Goal: Task Accomplishment & Management: Use online tool/utility

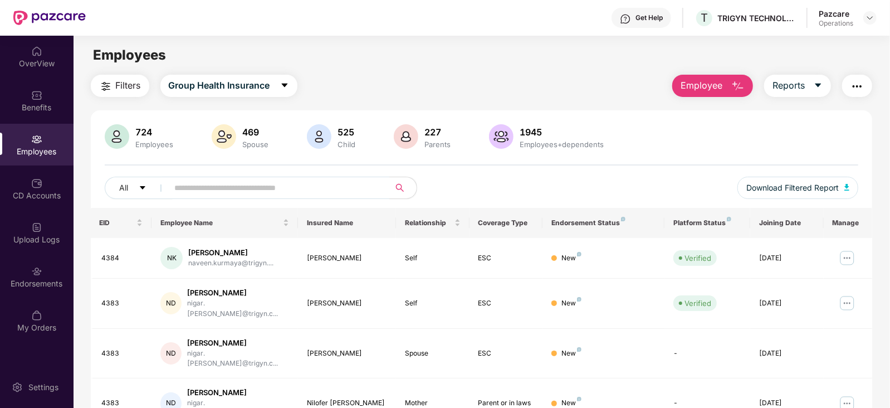
click at [867, 14] on img at bounding box center [869, 17] width 9 height 9
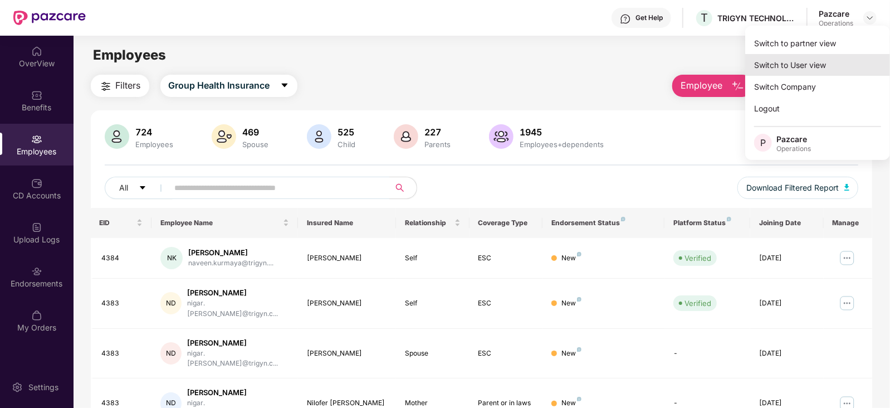
click at [789, 54] on div "Switch to User view" at bounding box center [817, 65] width 145 height 22
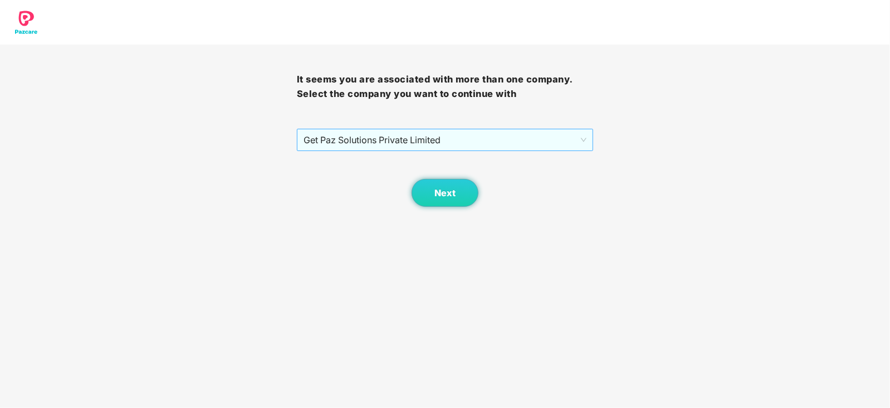
click at [413, 140] on span "Get Paz Solutions Private Limited" at bounding box center [444, 139] width 283 height 21
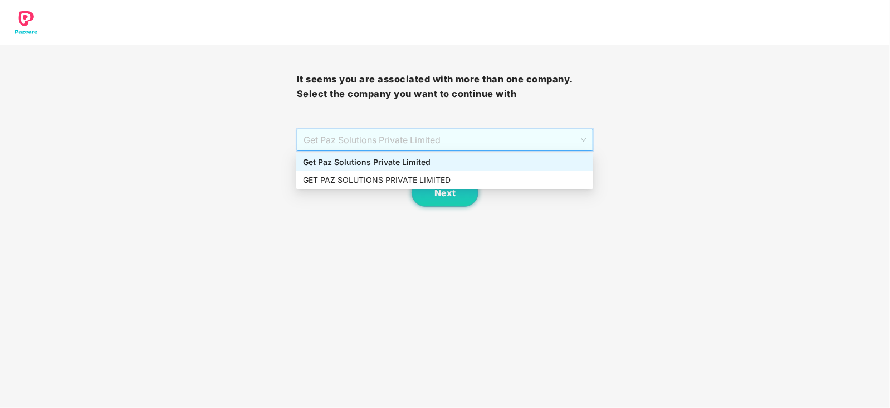
click at [773, 125] on div "It seems you are associated with more than one company. Select the company you …" at bounding box center [445, 103] width 890 height 207
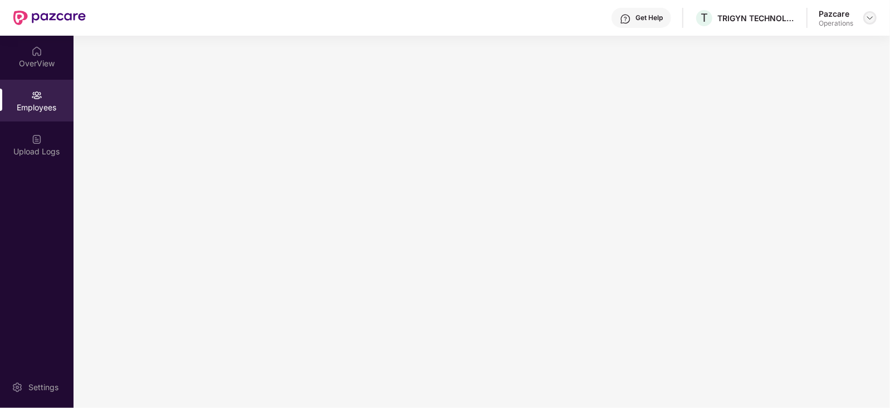
click at [868, 18] on img at bounding box center [869, 17] width 9 height 9
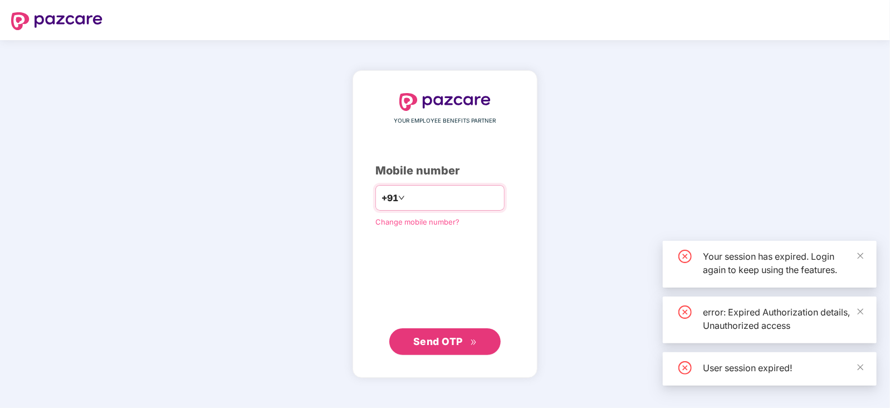
click at [446, 192] on input "number" at bounding box center [452, 198] width 91 height 18
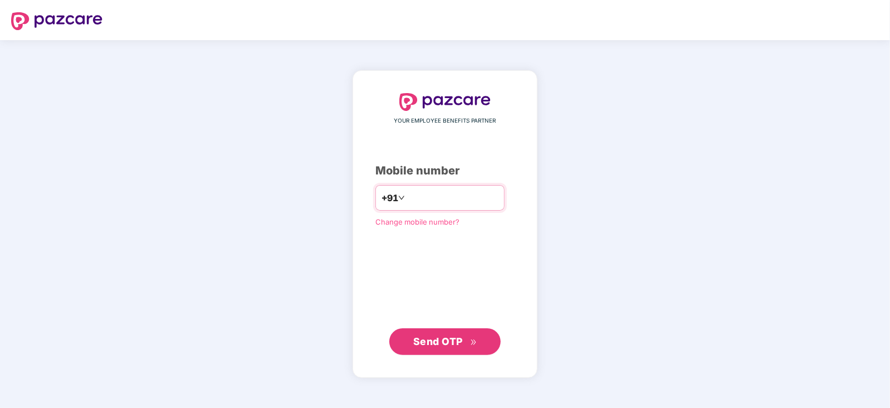
click at [436, 196] on input "number" at bounding box center [452, 198] width 91 height 18
type input "**********"
click at [435, 346] on span "Send OTP" at bounding box center [445, 341] width 64 height 16
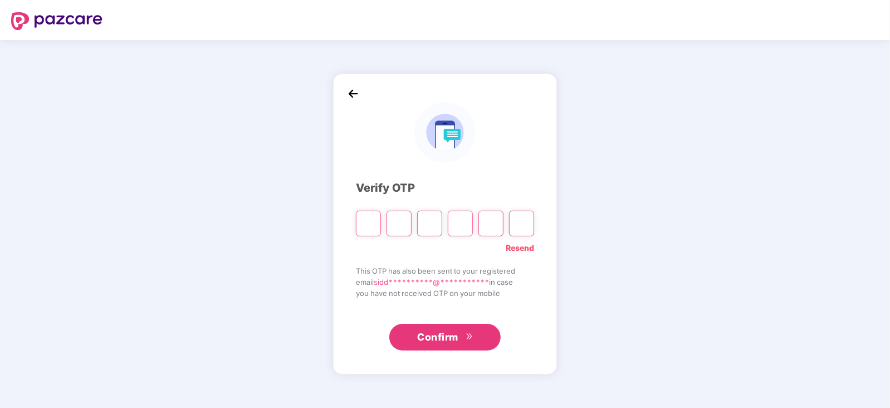
paste input "*"
type input "*"
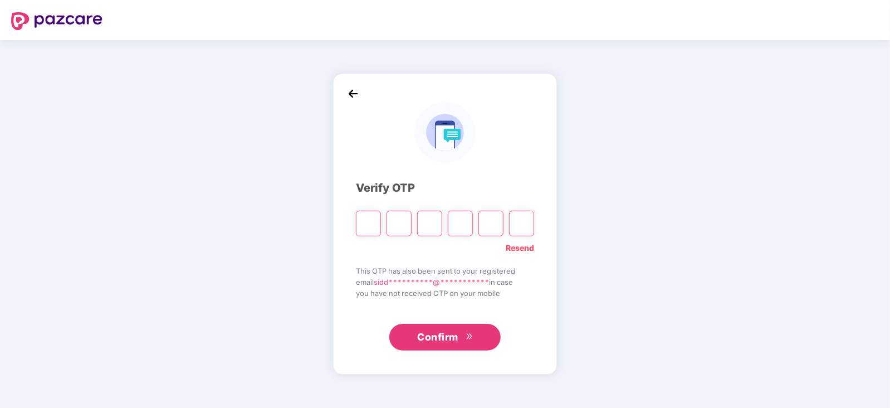
type input "*"
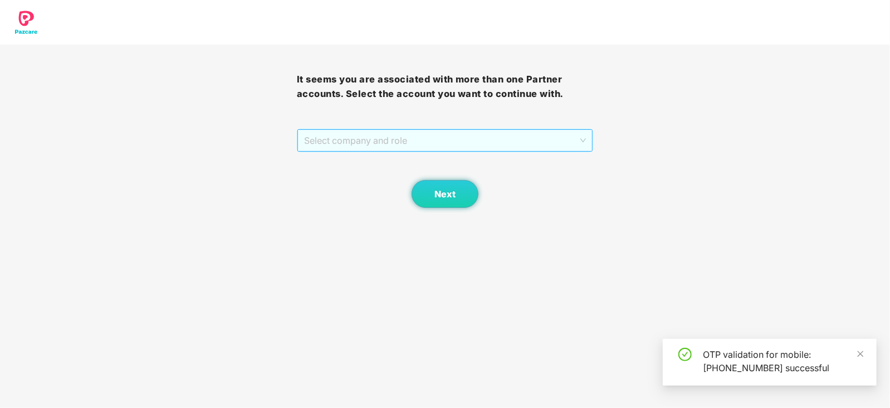
click at [357, 140] on span "Select company and role" at bounding box center [445, 140] width 282 height 21
click at [369, 165] on div "Pazcare - PARTNER_ADMIN" at bounding box center [444, 162] width 283 height 12
click at [362, 148] on span "Pazcare - PARTNER_ADMIN" at bounding box center [445, 140] width 282 height 21
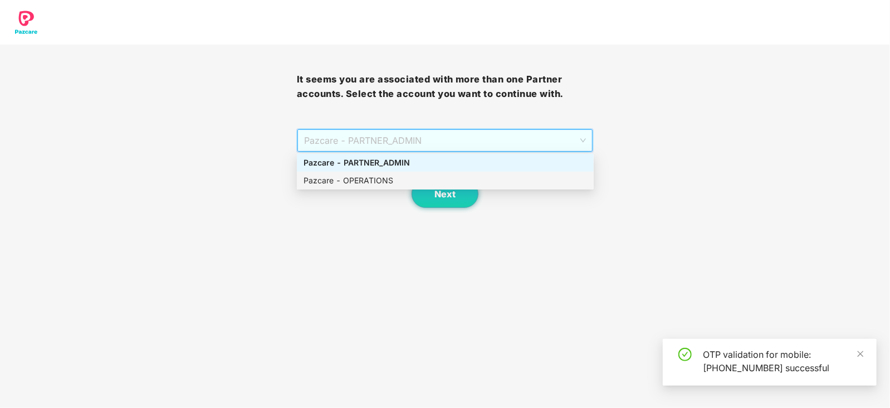
click at [359, 182] on div "Pazcare - OPERATIONS" at bounding box center [444, 180] width 283 height 12
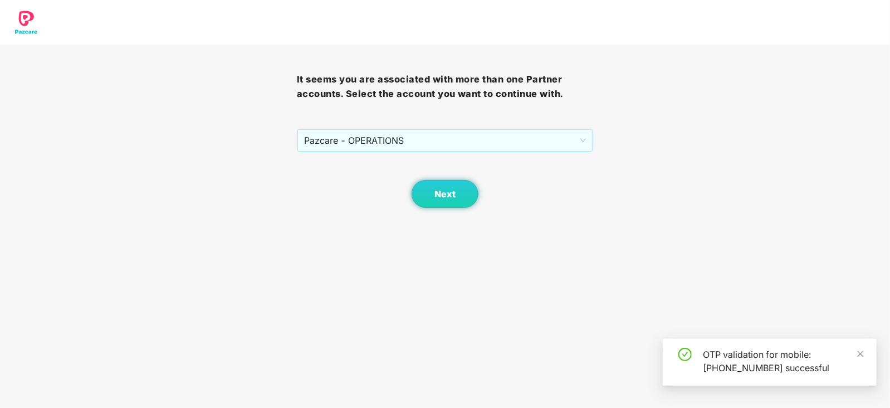
click at [456, 212] on body "It seems you are associated with more than one Partner accounts. Select the acc…" at bounding box center [445, 204] width 890 height 408
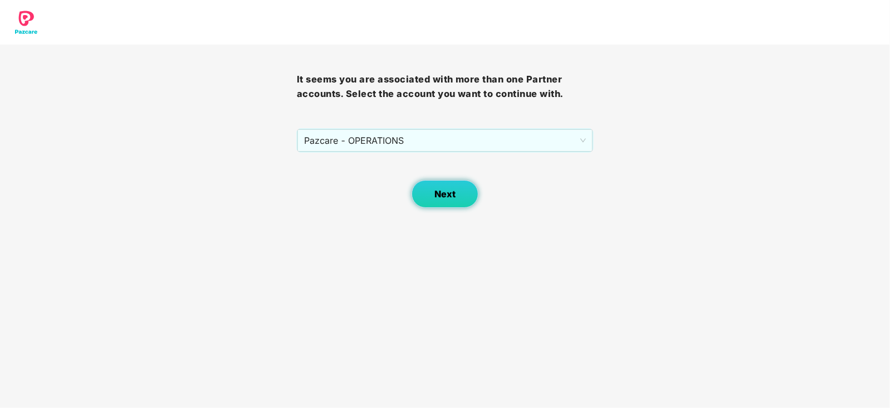
click at [449, 199] on button "Next" at bounding box center [444, 194] width 67 height 28
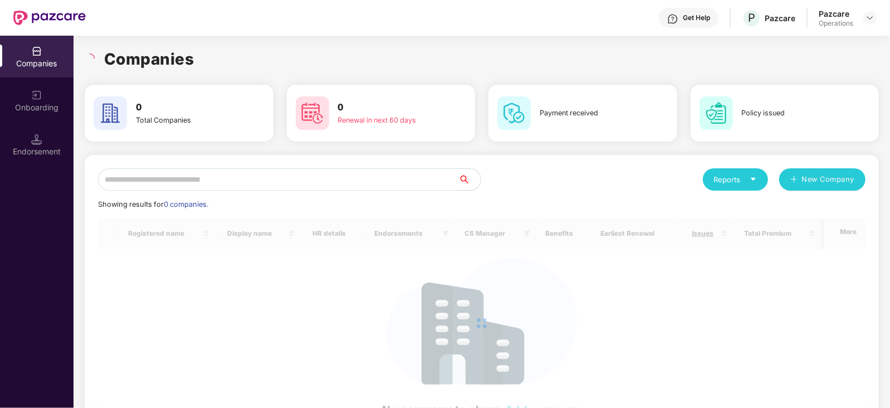
click at [42, 157] on div "Endorsement" at bounding box center [36, 145] width 73 height 42
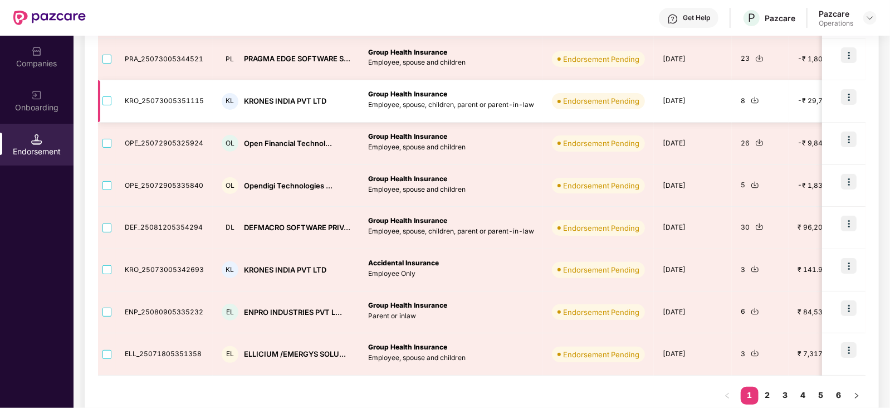
scroll to position [69, 0]
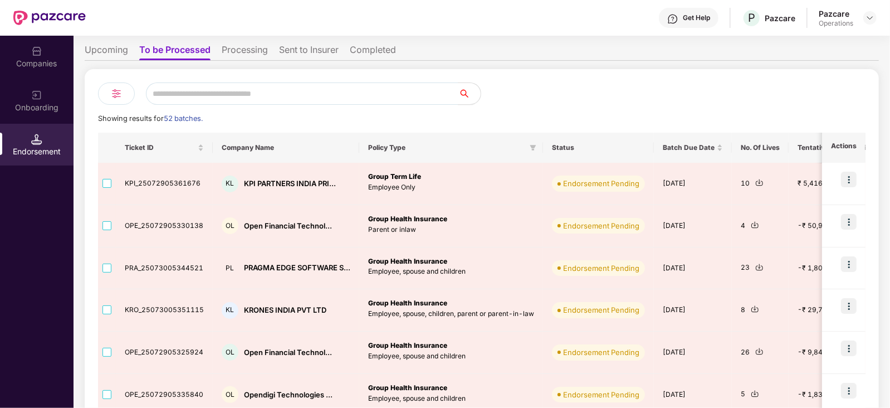
click at [34, 60] on div "Companies" at bounding box center [36, 63] width 73 height 11
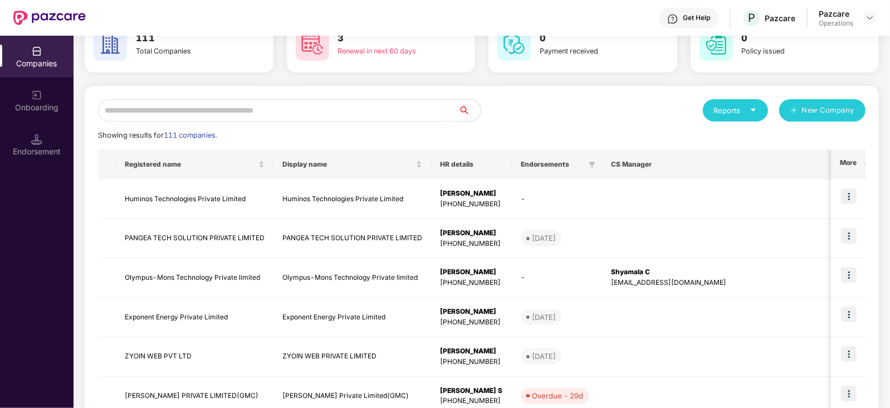
scroll to position [0, 0]
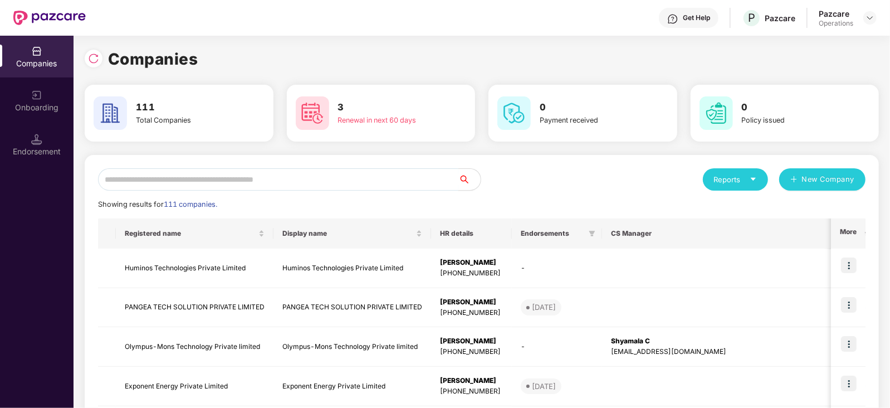
click at [223, 176] on input "text" at bounding box center [278, 179] width 360 height 22
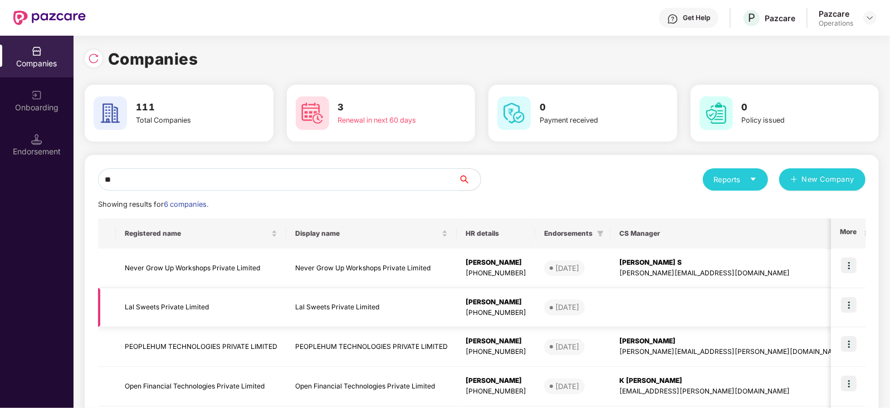
type input "*"
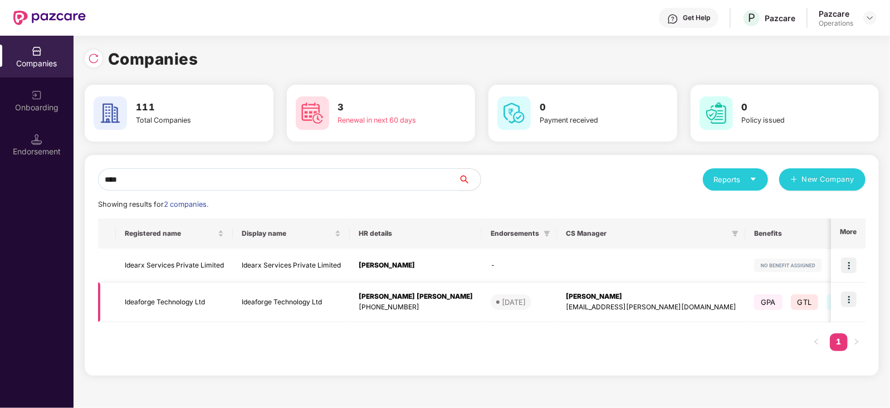
type input "****"
click at [852, 298] on img at bounding box center [849, 299] width 16 height 16
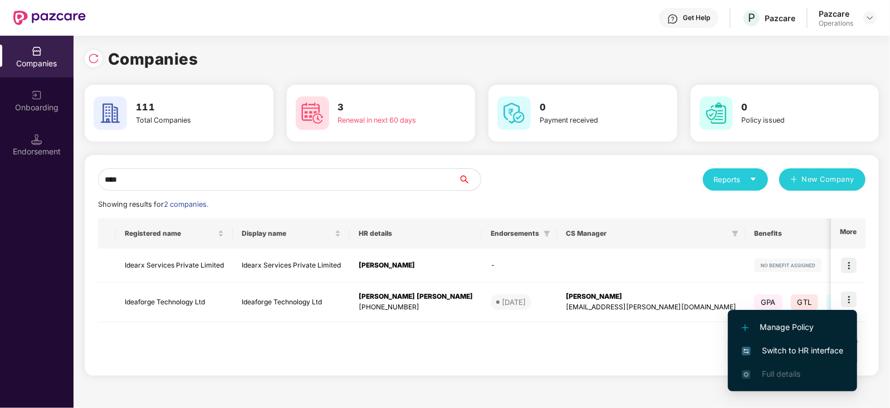
click at [812, 353] on span "Switch to HR interface" at bounding box center [792, 350] width 101 height 12
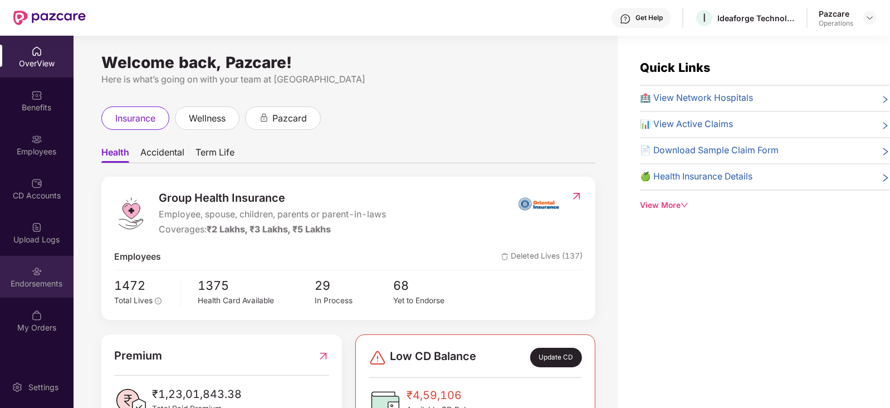
click at [29, 284] on div "Endorsements" at bounding box center [36, 283] width 73 height 11
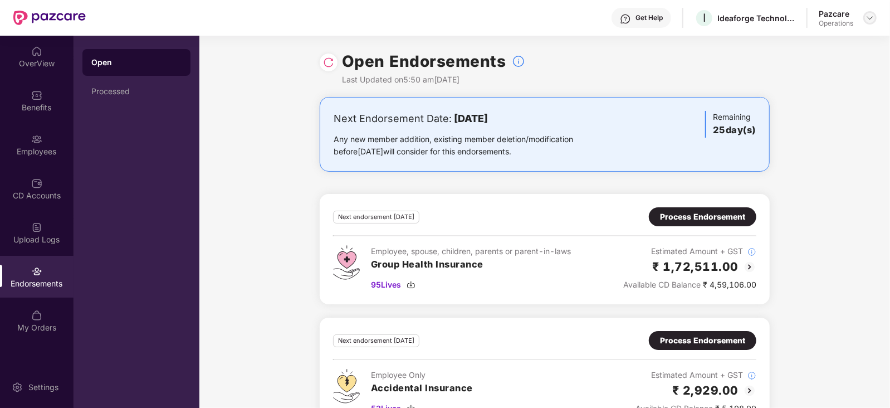
click at [875, 20] on div at bounding box center [869, 17] width 13 height 13
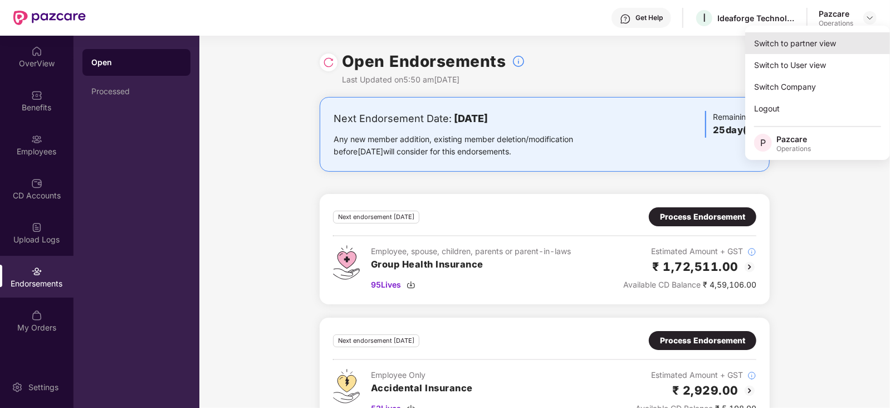
click at [825, 48] on div "Switch to partner view" at bounding box center [817, 43] width 145 height 22
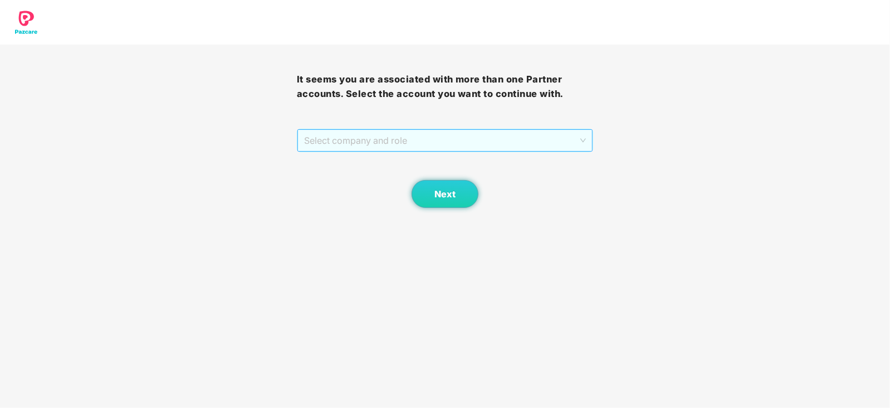
click at [325, 150] on span "Select company and role" at bounding box center [445, 140] width 282 height 21
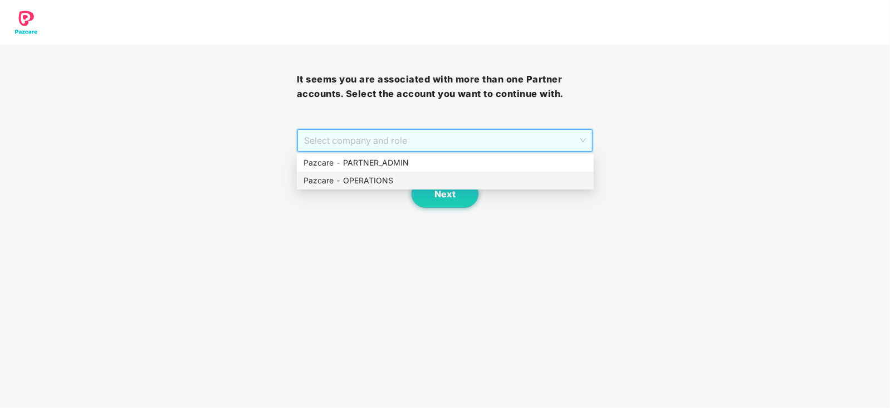
click at [327, 179] on div "Pazcare - OPERATIONS" at bounding box center [444, 180] width 283 height 12
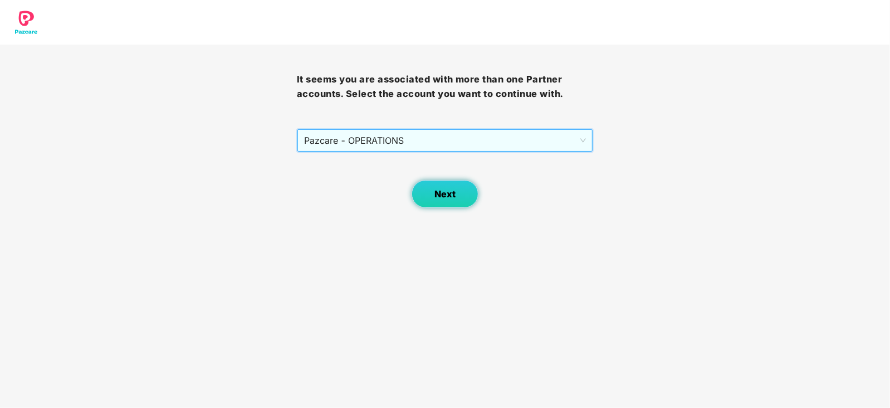
click at [433, 194] on button "Next" at bounding box center [444, 194] width 67 height 28
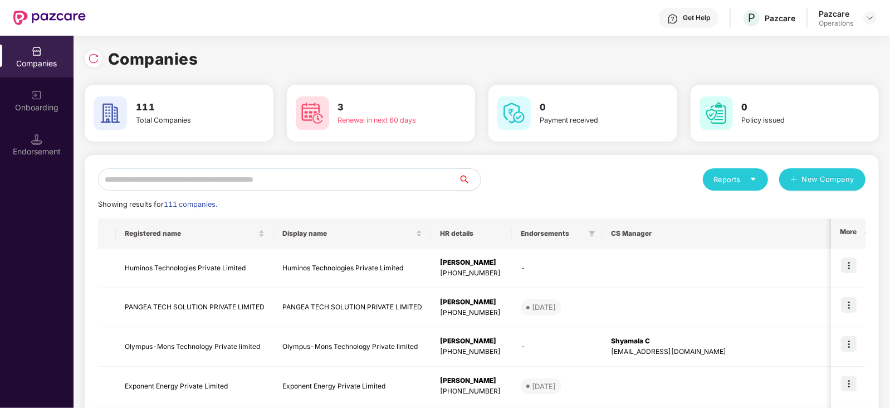
click at [46, 155] on div "Endorsement" at bounding box center [36, 151] width 73 height 11
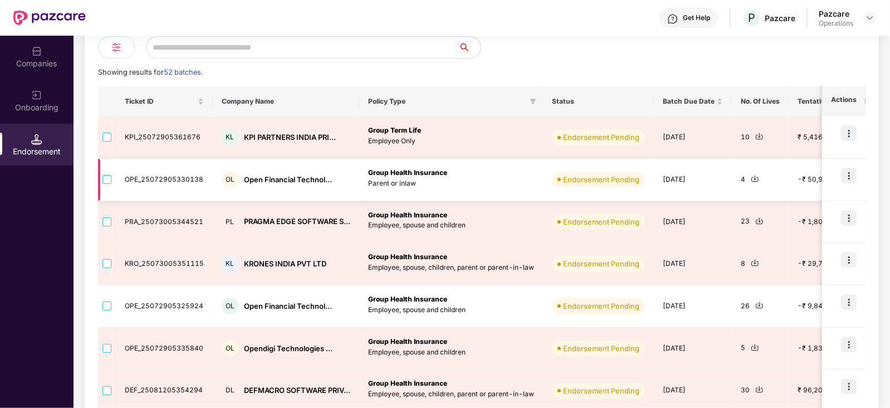
scroll to position [69, 0]
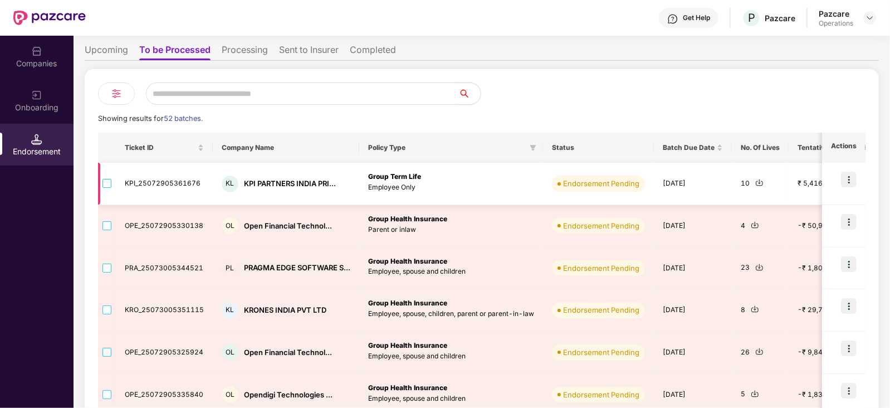
click at [843, 185] on img at bounding box center [849, 179] width 16 height 16
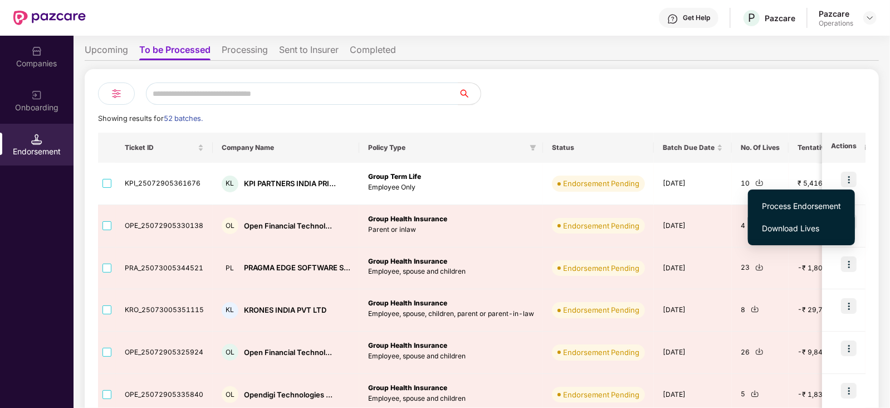
click at [809, 227] on span "Download Lives" at bounding box center [801, 228] width 79 height 12
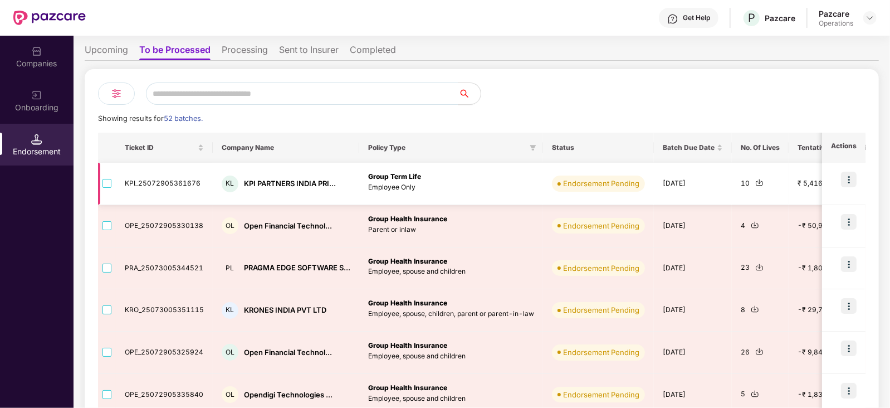
click at [847, 175] on img at bounding box center [849, 179] width 16 height 16
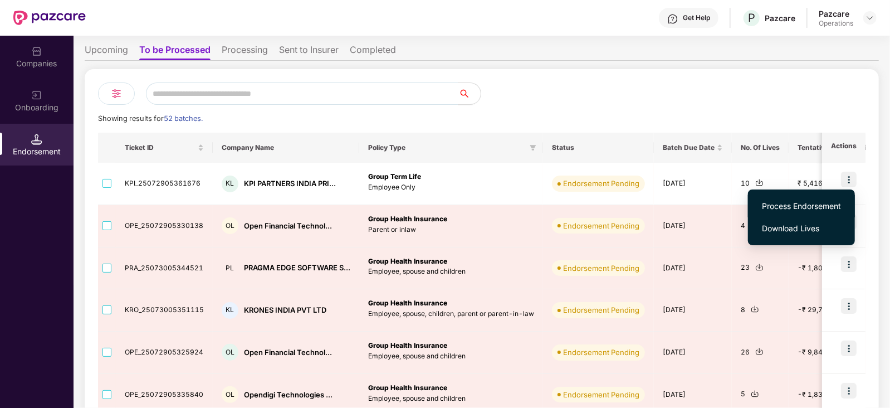
click at [806, 206] on span "Process Endorsement" at bounding box center [801, 206] width 79 height 12
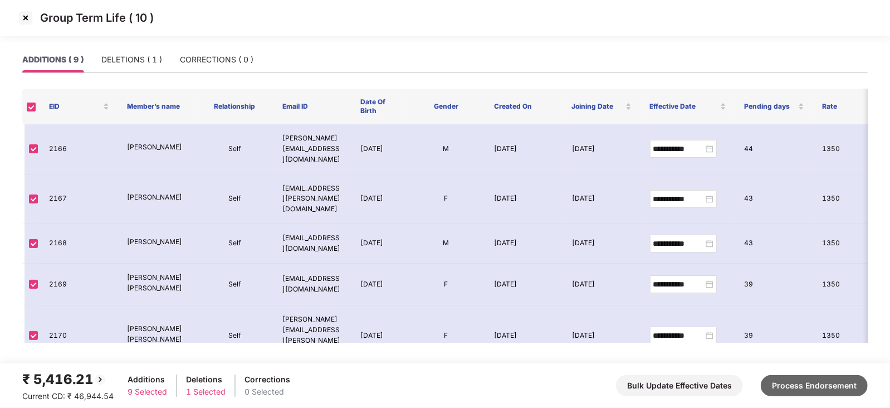
click at [828, 386] on button "Process Endorsement" at bounding box center [813, 385] width 107 height 21
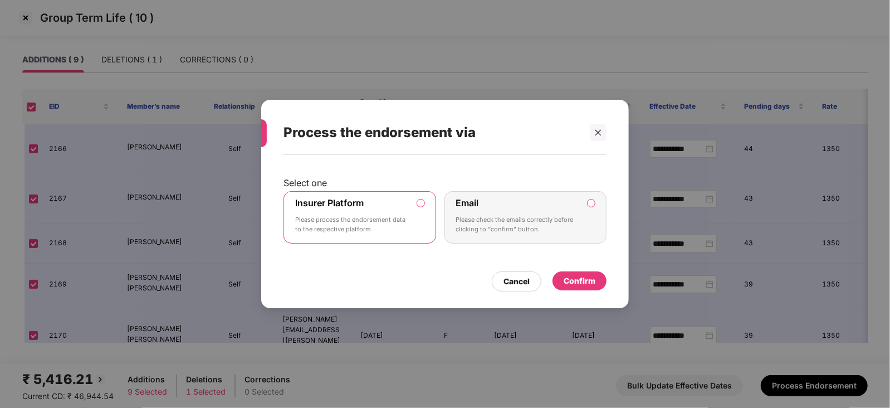
click at [563, 284] on div "Confirm" at bounding box center [579, 280] width 32 height 12
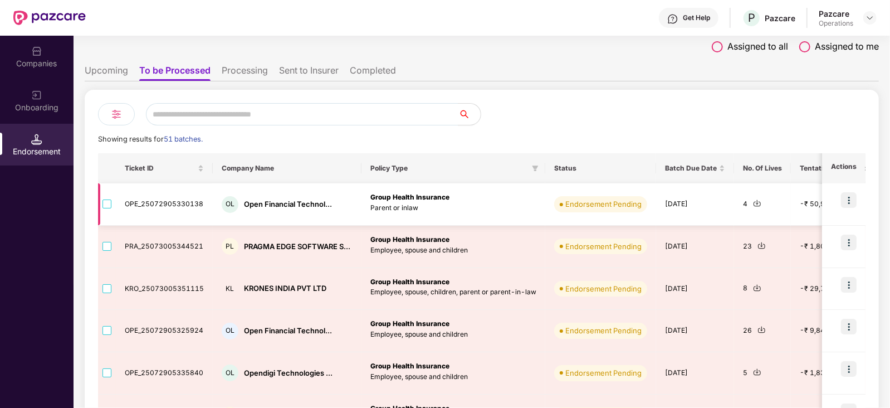
scroll to position [139, 0]
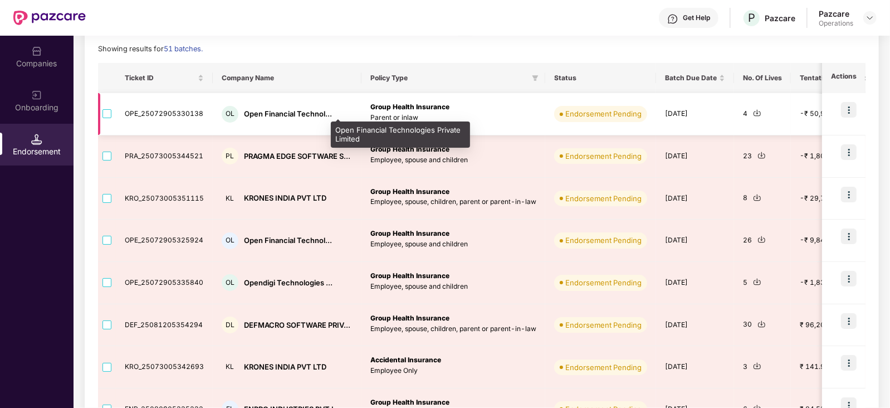
click at [274, 112] on div "Open Financial Technol..." at bounding box center [288, 114] width 88 height 11
copy div "Open Financial Technol..."
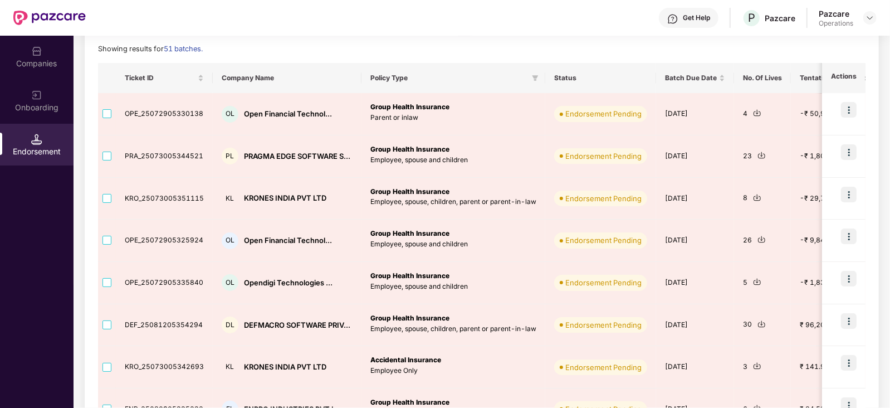
click at [59, 61] on div "Companies" at bounding box center [36, 63] width 73 height 11
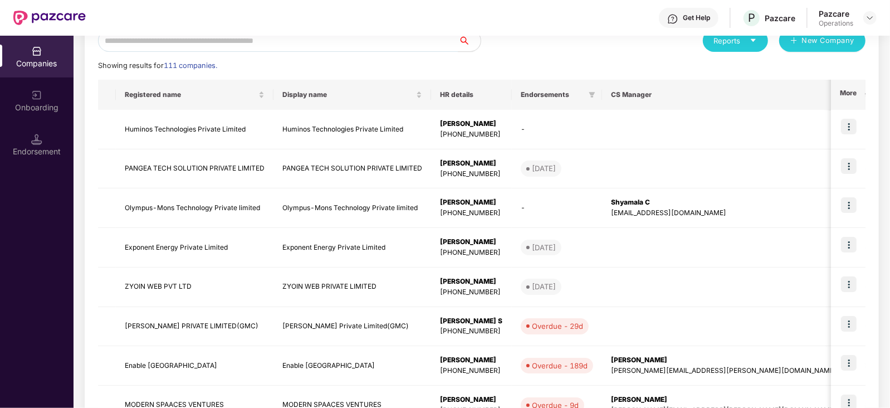
scroll to position [0, 0]
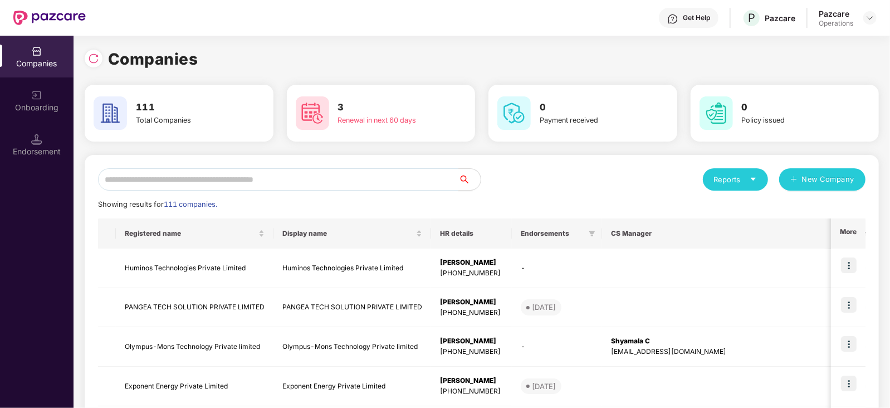
click at [220, 179] on input "text" at bounding box center [278, 179] width 360 height 22
paste input "**********"
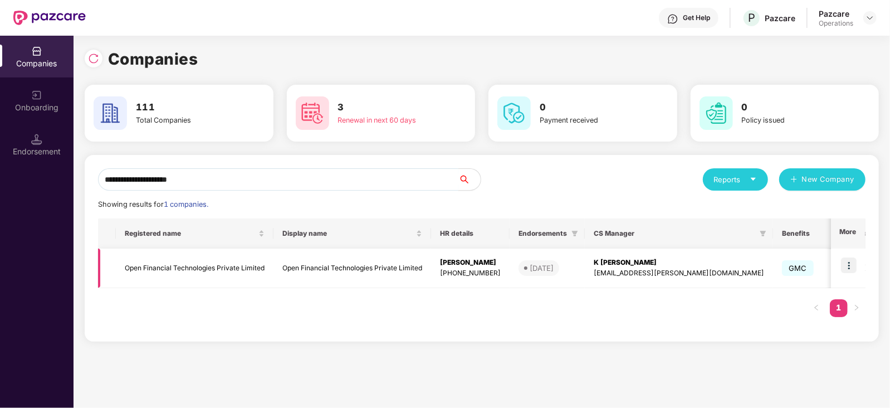
type input "**********"
click at [851, 258] on img at bounding box center [849, 265] width 16 height 16
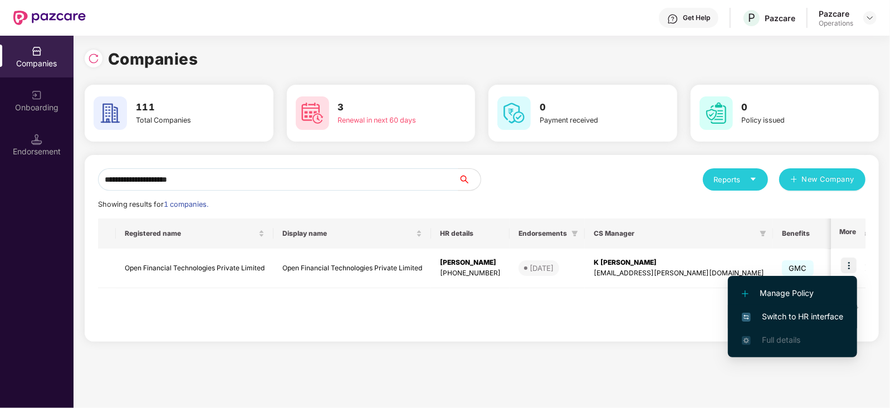
click at [823, 316] on span "Switch to HR interface" at bounding box center [792, 316] width 101 height 12
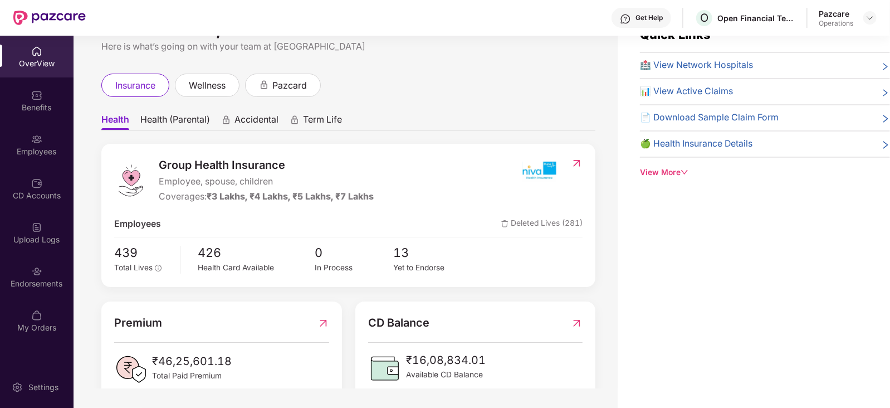
scroll to position [36, 0]
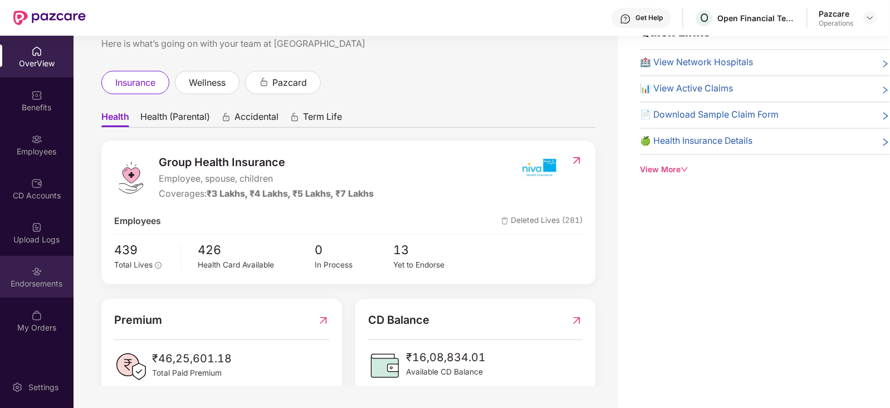
click at [43, 284] on div "Endorsements" at bounding box center [36, 283] width 73 height 11
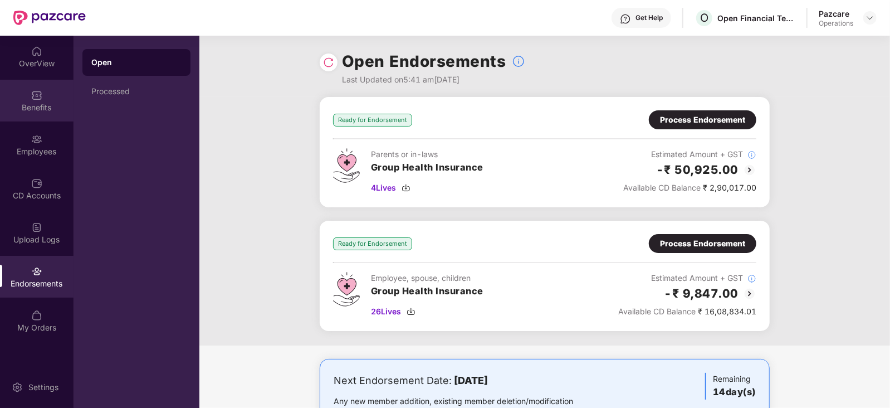
click at [37, 115] on div "Benefits" at bounding box center [36, 101] width 73 height 42
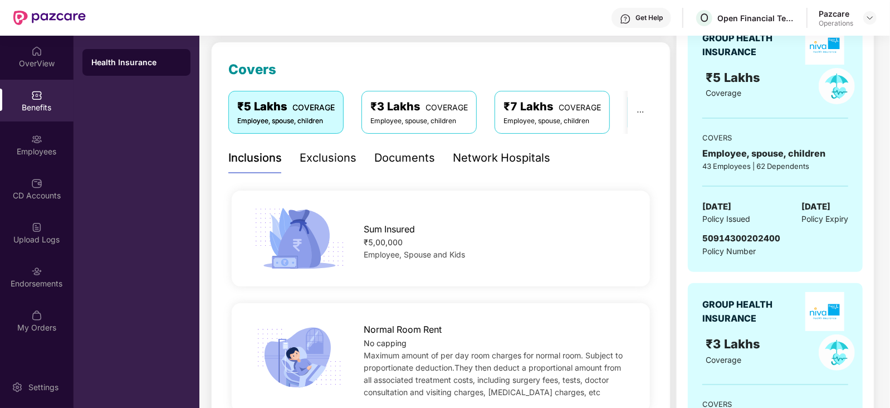
scroll to position [348, 0]
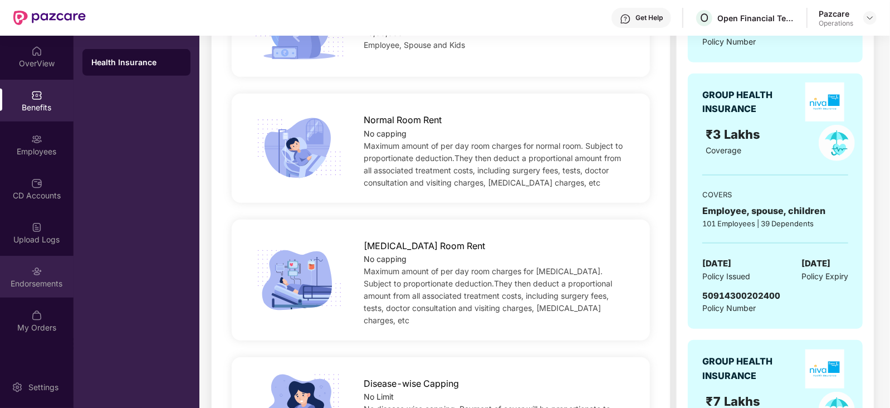
click at [52, 277] on div "Endorsements" at bounding box center [36, 277] width 73 height 42
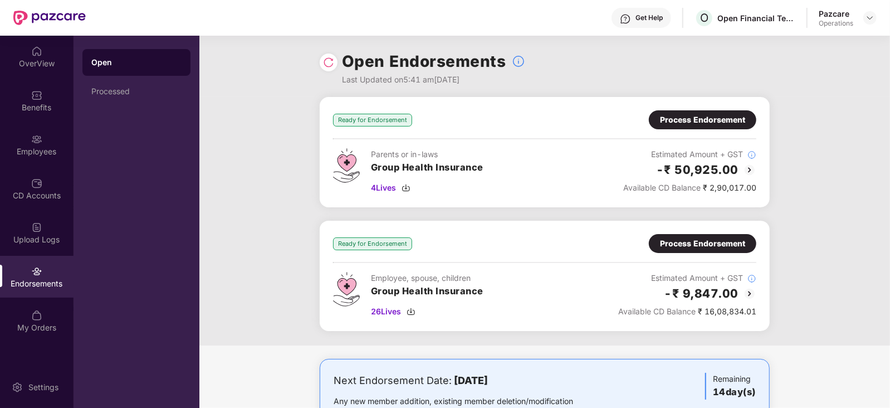
click at [685, 127] on div "Process Endorsement" at bounding box center [702, 119] width 107 height 19
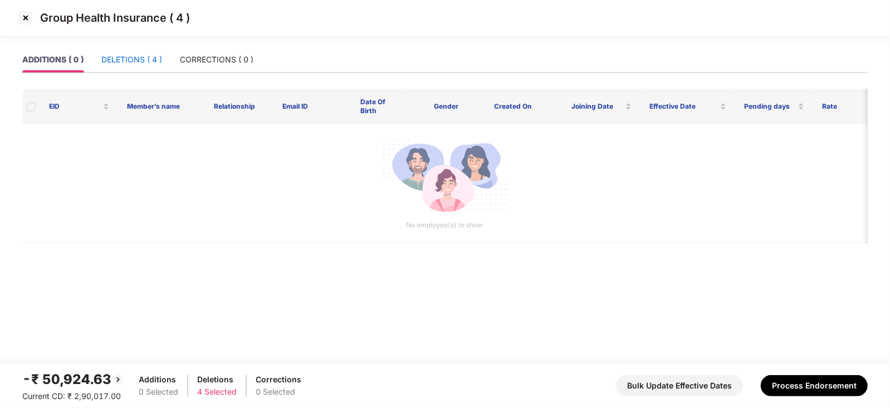
click at [154, 58] on div "DELETIONS ( 4 )" at bounding box center [131, 59] width 61 height 12
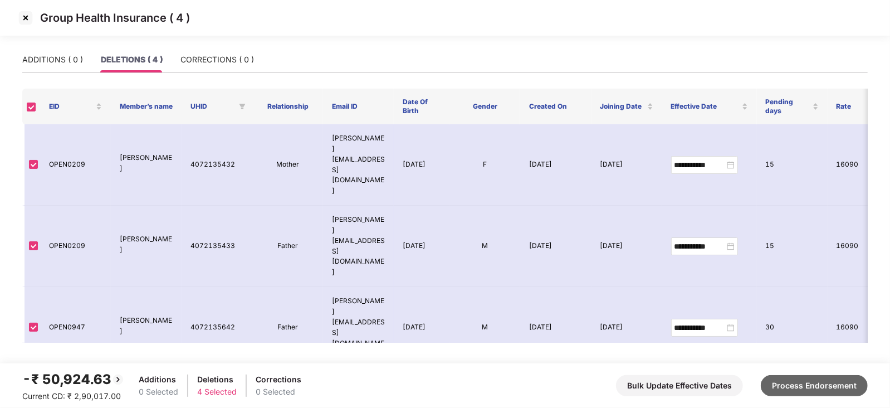
click at [838, 378] on button "Process Endorsement" at bounding box center [813, 385] width 107 height 21
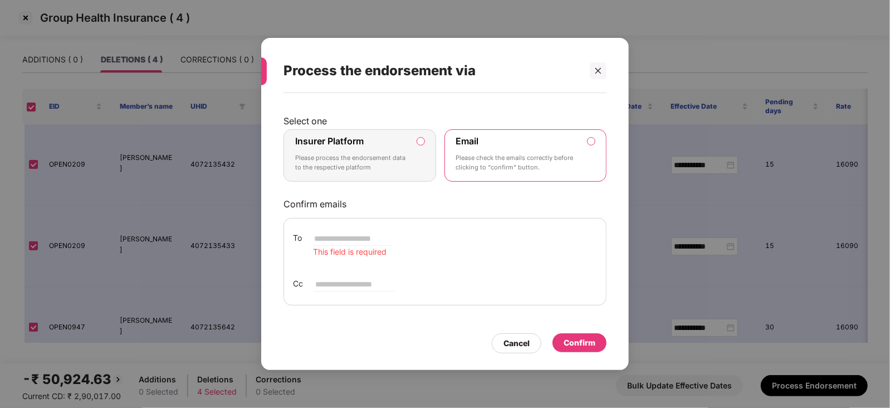
click at [422, 146] on label "Insurer Platform Please process the endorsement data to the respective platform" at bounding box center [359, 155] width 153 height 52
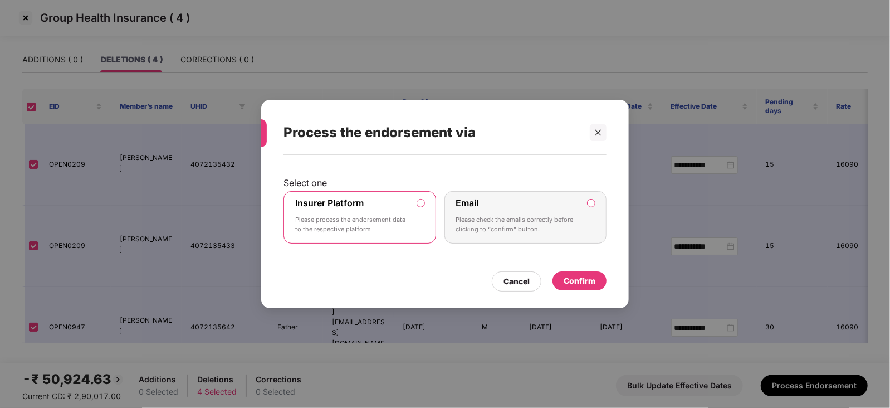
click at [583, 285] on div "Confirm" at bounding box center [579, 280] width 32 height 12
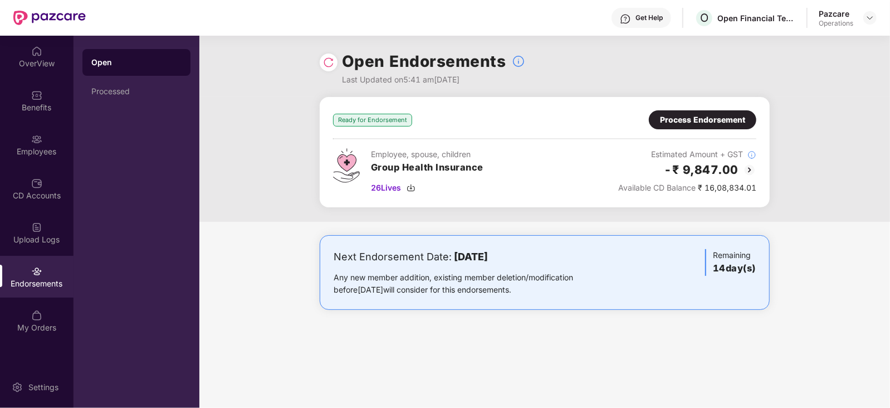
click at [670, 121] on div "Process Endorsement" at bounding box center [702, 120] width 85 height 12
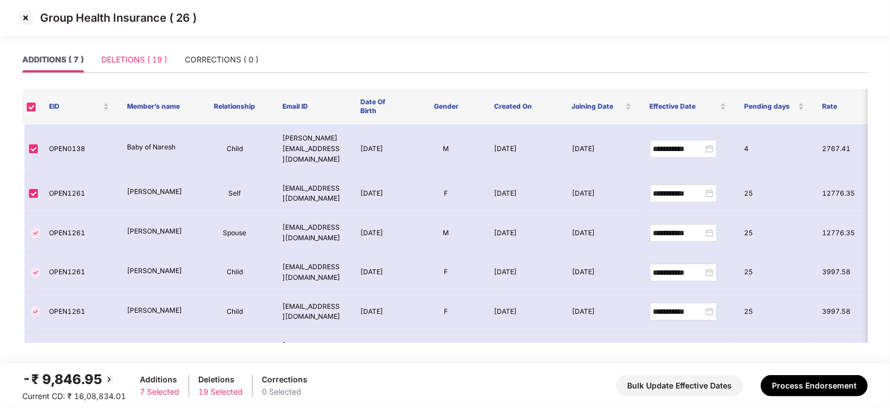
click at [167, 63] on div "ADDITIONS ( 7 ) DELETIONS ( 19 ) CORRECTIONS ( 0 )" at bounding box center [140, 60] width 236 height 26
click at [785, 379] on button "Process Endorsement" at bounding box center [813, 385] width 107 height 21
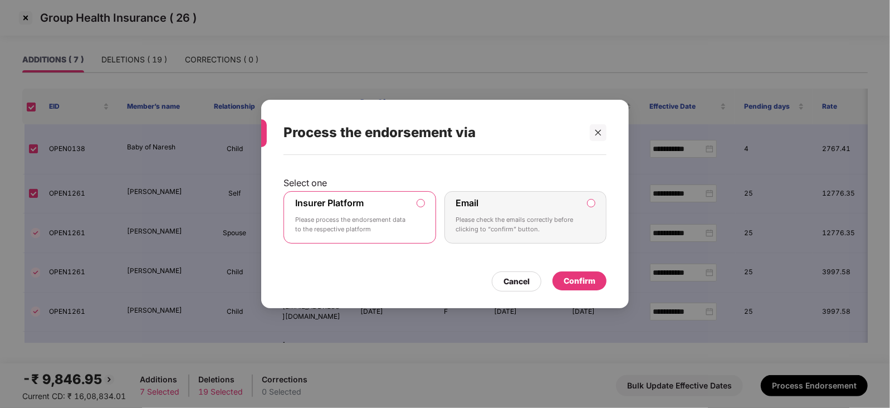
click at [587, 277] on div "Confirm" at bounding box center [579, 280] width 32 height 12
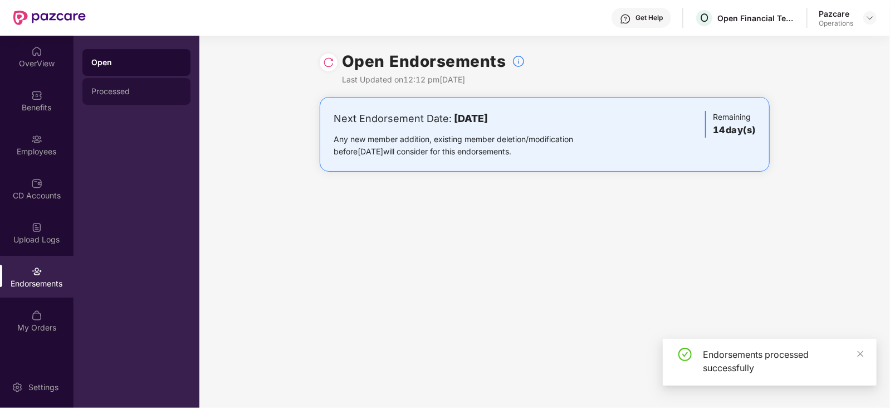
click at [136, 97] on div "Processed" at bounding box center [136, 91] width 108 height 27
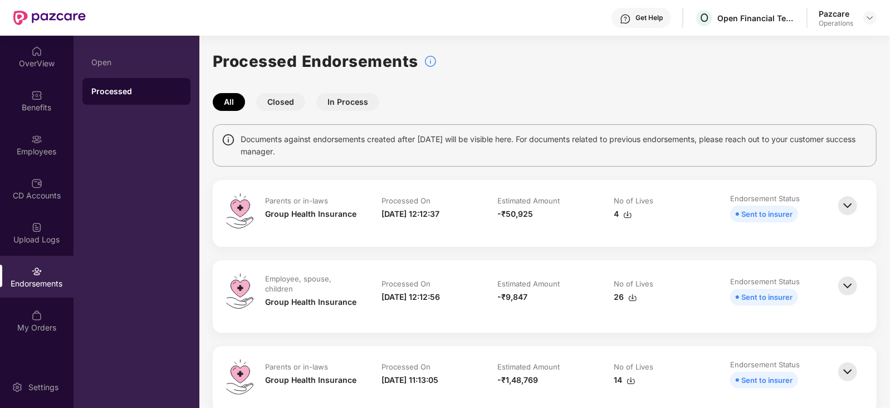
click at [631, 213] on img at bounding box center [627, 214] width 9 height 9
click at [627, 217] on img at bounding box center [627, 214] width 9 height 9
click at [563, 240] on div "Parents or in-laws Group Health Insurance Processed On [DATE] 12:12:37 Estimate…" at bounding box center [545, 213] width 664 height 67
click at [632, 296] on img at bounding box center [632, 297] width 9 height 9
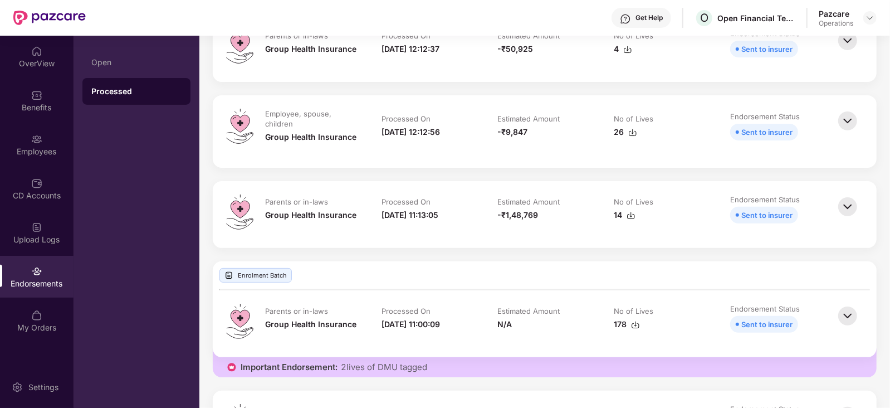
scroll to position [278, 0]
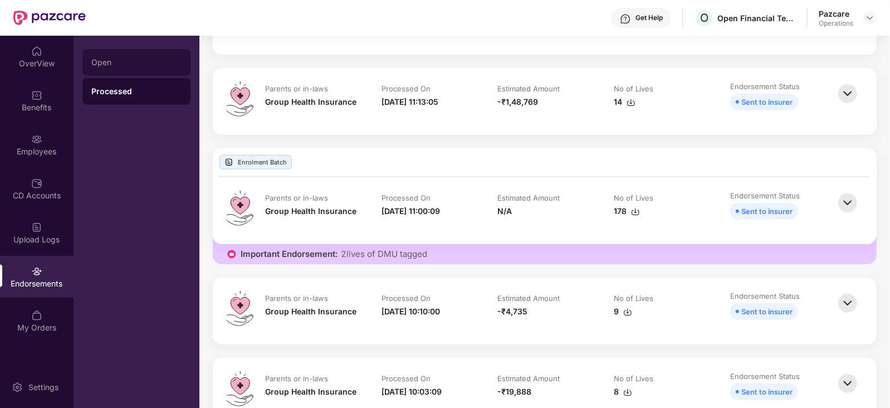
click at [82, 67] on div "Open" at bounding box center [136, 62] width 108 height 27
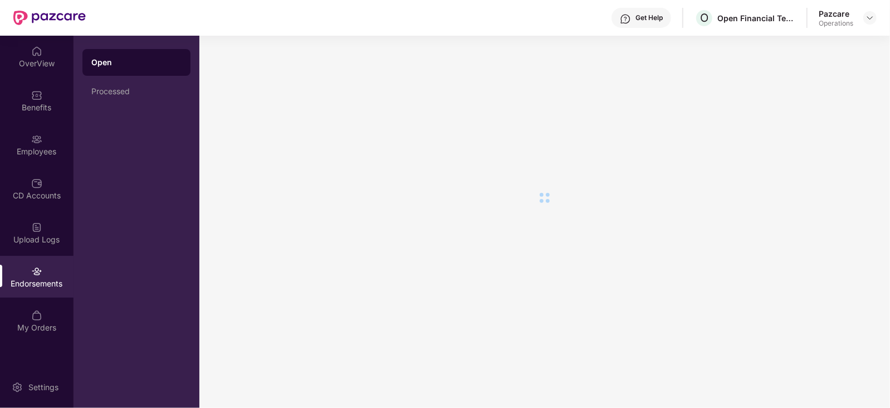
scroll to position [0, 0]
